Goal: Check status: Check status

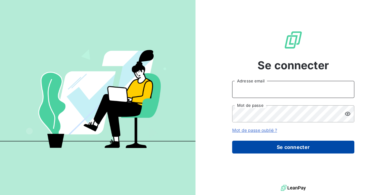
type input "[EMAIL_ADDRESS][DOMAIN_NAME]"
click at [295, 145] on button "Se connecter" at bounding box center [293, 147] width 122 height 13
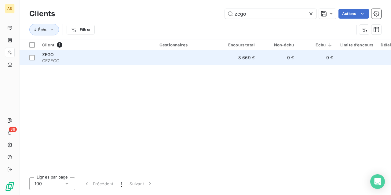
type input "zego"
click at [62, 61] on span "CEZEGO" at bounding box center [97, 61] width 110 height 6
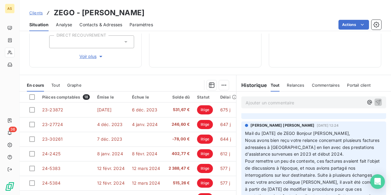
scroll to position [61, 0]
